Goal: Task Accomplishment & Management: Manage account settings

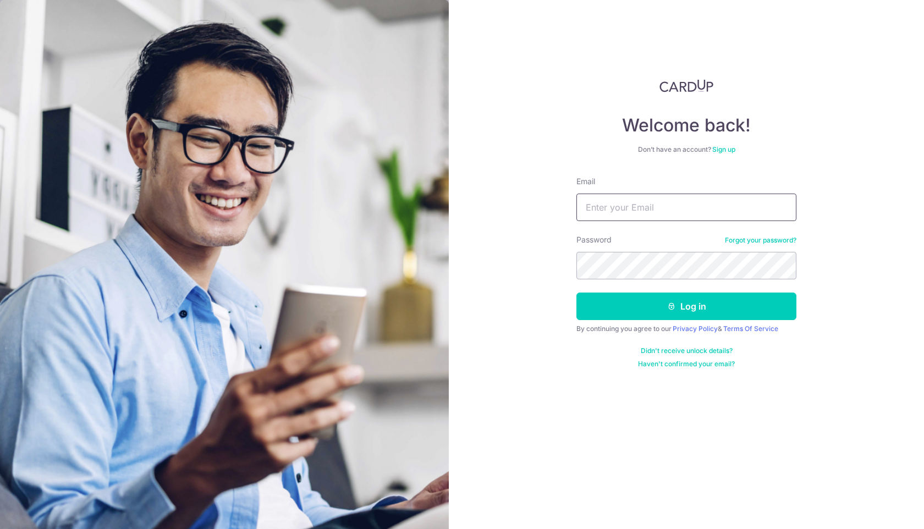
click at [620, 206] on input "Email" at bounding box center [686, 207] width 220 height 27
drag, startPoint x: 725, startPoint y: 210, endPoint x: 656, endPoint y: 209, distance: 69.3
click at [656, 209] on input "[PERSON_NAME][EMAIL_ADDRESS][DOMAIN_NAME]" at bounding box center [686, 207] width 220 height 27
type input "[PERSON_NAME][EMAIL_ADDRESS][DOMAIN_NAME]"
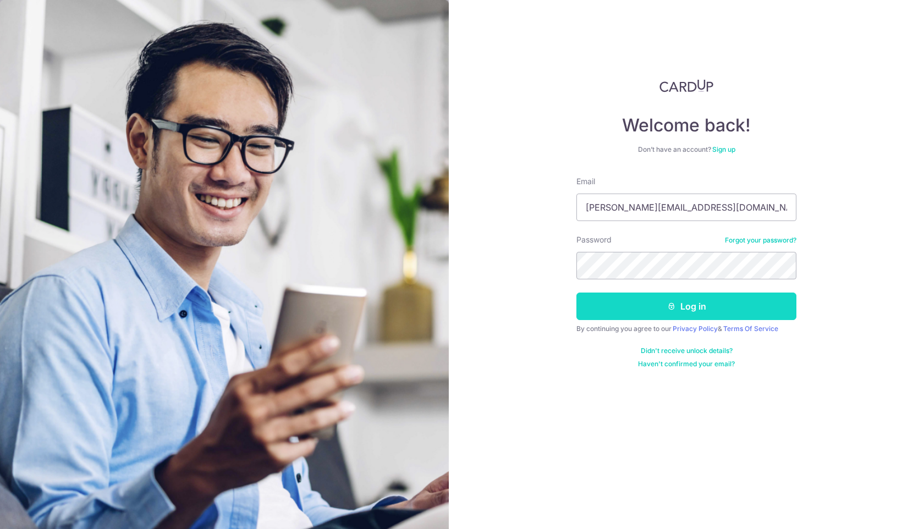
click at [647, 308] on button "Log in" at bounding box center [686, 305] width 220 height 27
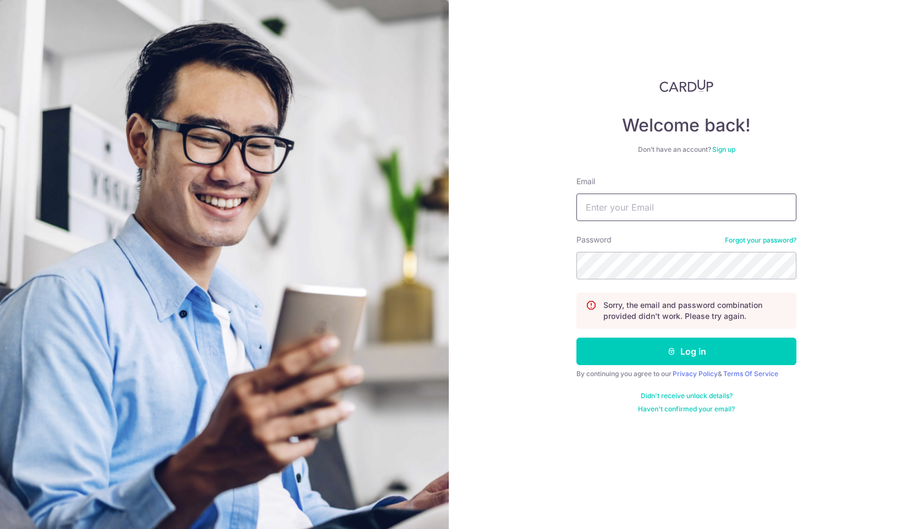
click at [610, 214] on input "Email" at bounding box center [686, 207] width 220 height 27
type input "jonathan.tingaud34@gmail.com"
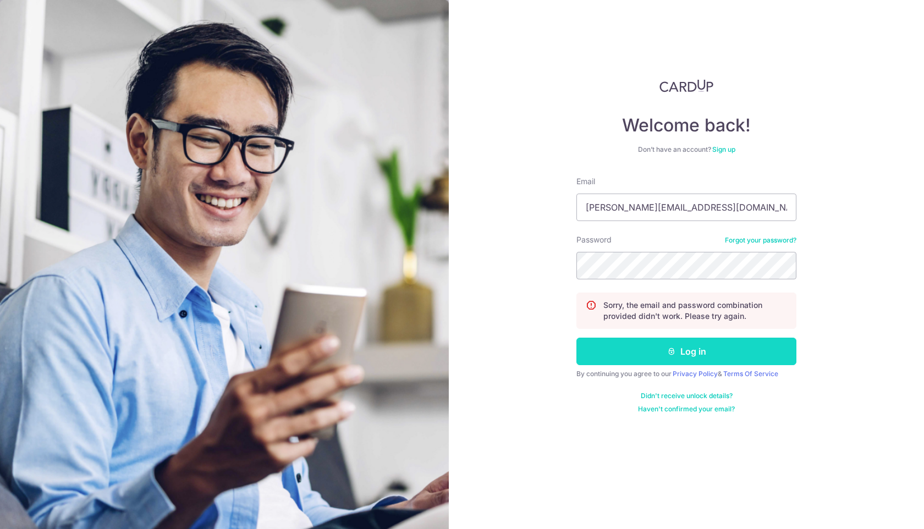
click at [607, 353] on button "Log in" at bounding box center [686, 351] width 220 height 27
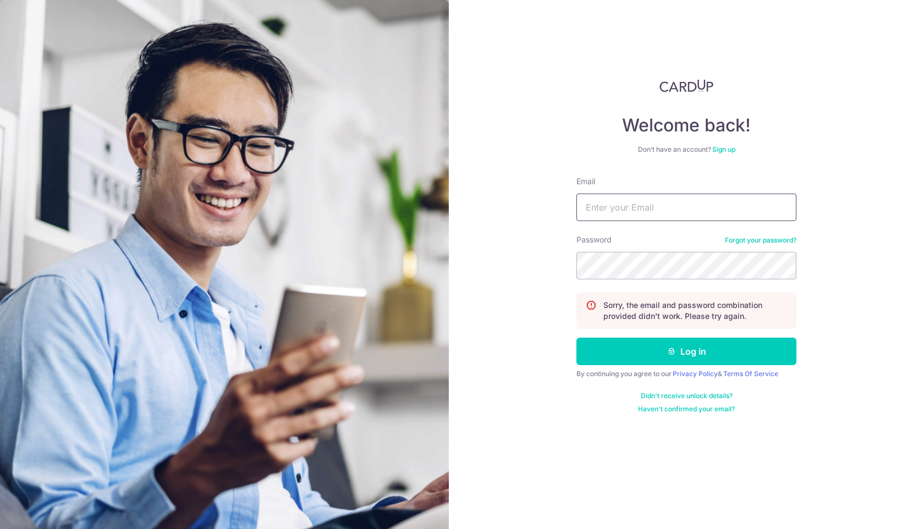
click at [601, 211] on input "Email" at bounding box center [686, 207] width 220 height 27
type input "[PERSON_NAME][EMAIL_ADDRESS][DOMAIN_NAME]"
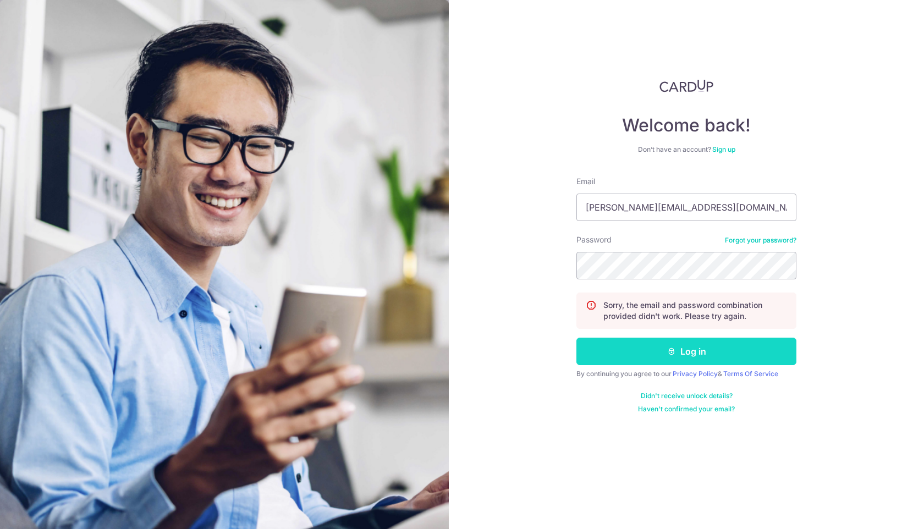
click at [589, 353] on button "Log in" at bounding box center [686, 351] width 220 height 27
